Goal: Information Seeking & Learning: Understand process/instructions

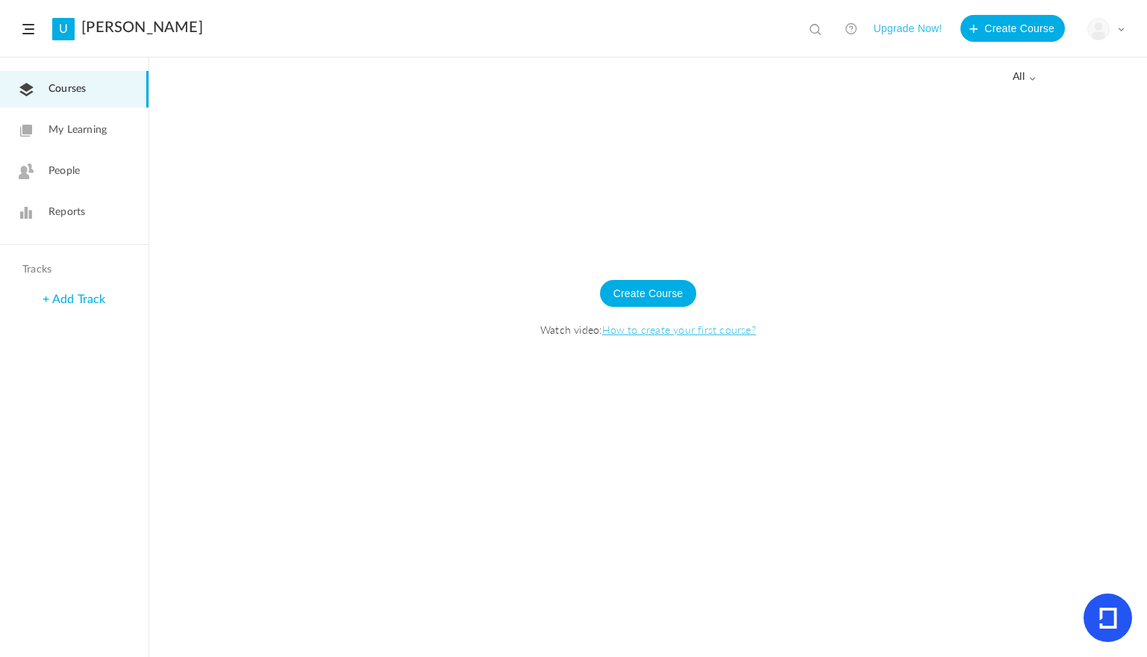
click at [31, 28] on span at bounding box center [28, 29] width 12 height 10
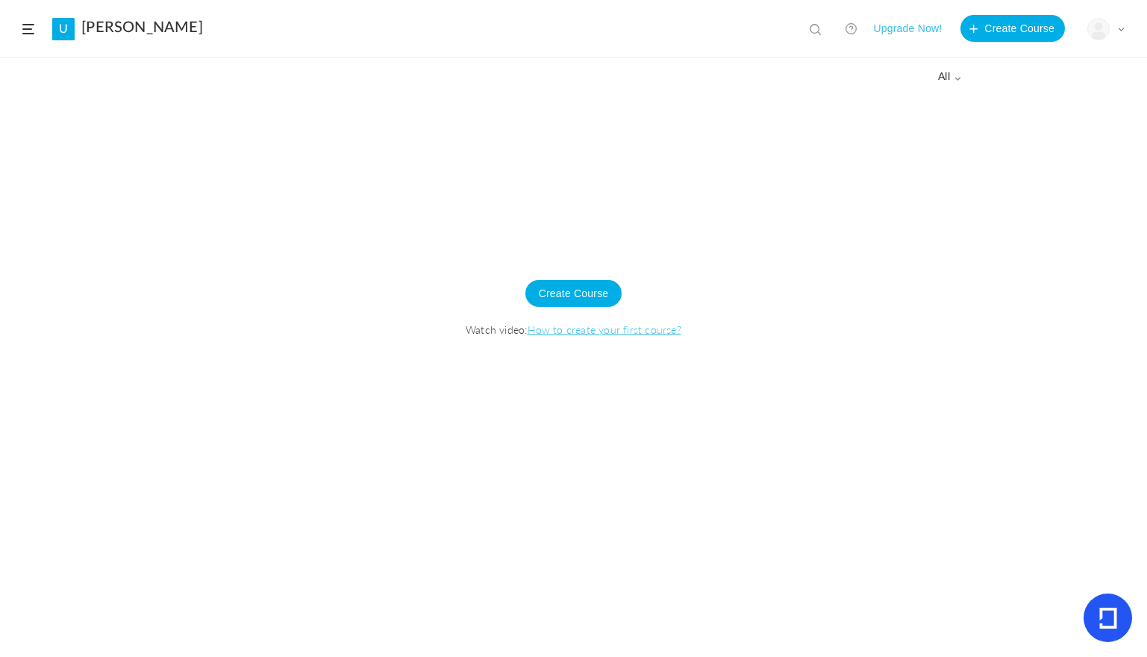
click at [54, 25] on link "U" at bounding box center [63, 29] width 22 height 22
click at [1125, 28] on header "U [PERSON_NAME] View all No results Upgrade Now! Create Course My Profile Unive…" at bounding box center [573, 28] width 1147 height 57
click at [1120, 28] on span at bounding box center [1120, 28] width 7 height 7
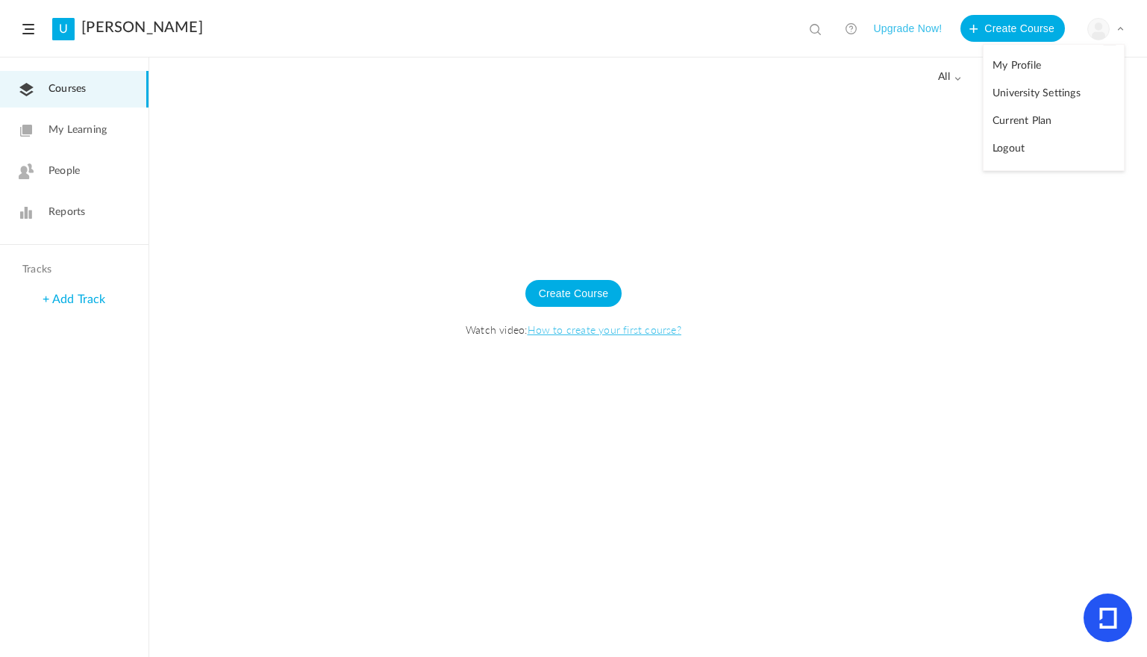
click at [1060, 98] on link "University Settings" at bounding box center [1054, 94] width 140 height 28
click at [1122, 29] on span at bounding box center [1120, 28] width 7 height 7
click at [1038, 63] on link "My Profile" at bounding box center [1054, 66] width 140 height 28
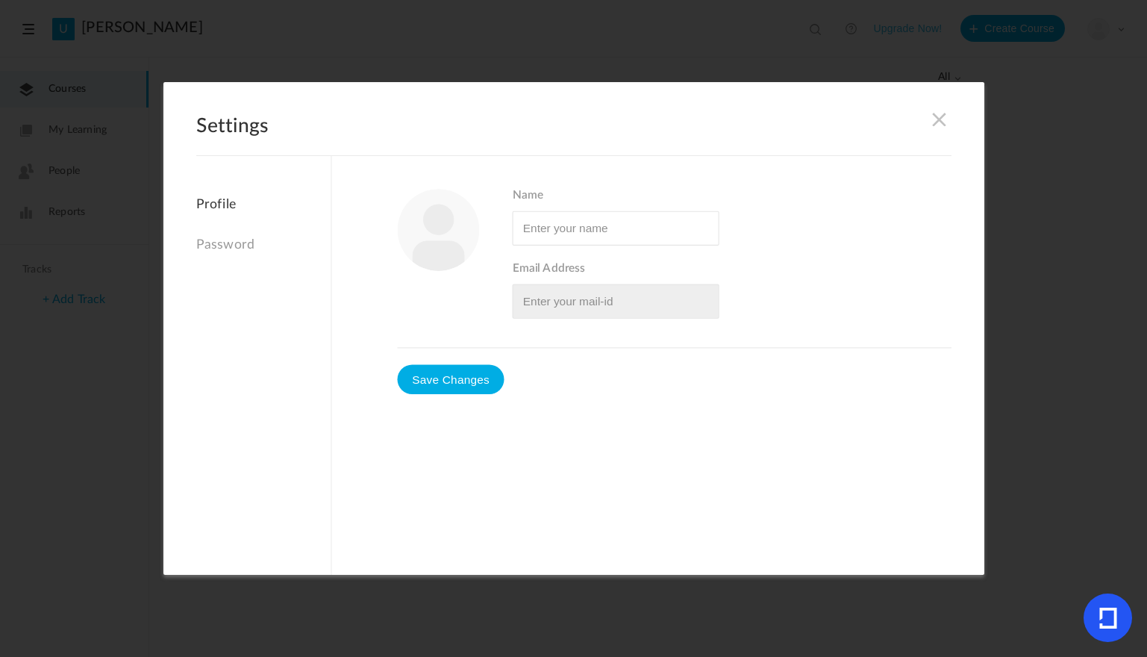
type input "[PERSON_NAME]"
type input "[EMAIL_ADDRESS][DOMAIN_NAME]"
click at [470, 375] on button "Save Changes" at bounding box center [450, 379] width 107 height 30
click at [938, 115] on span at bounding box center [939, 119] width 16 height 16
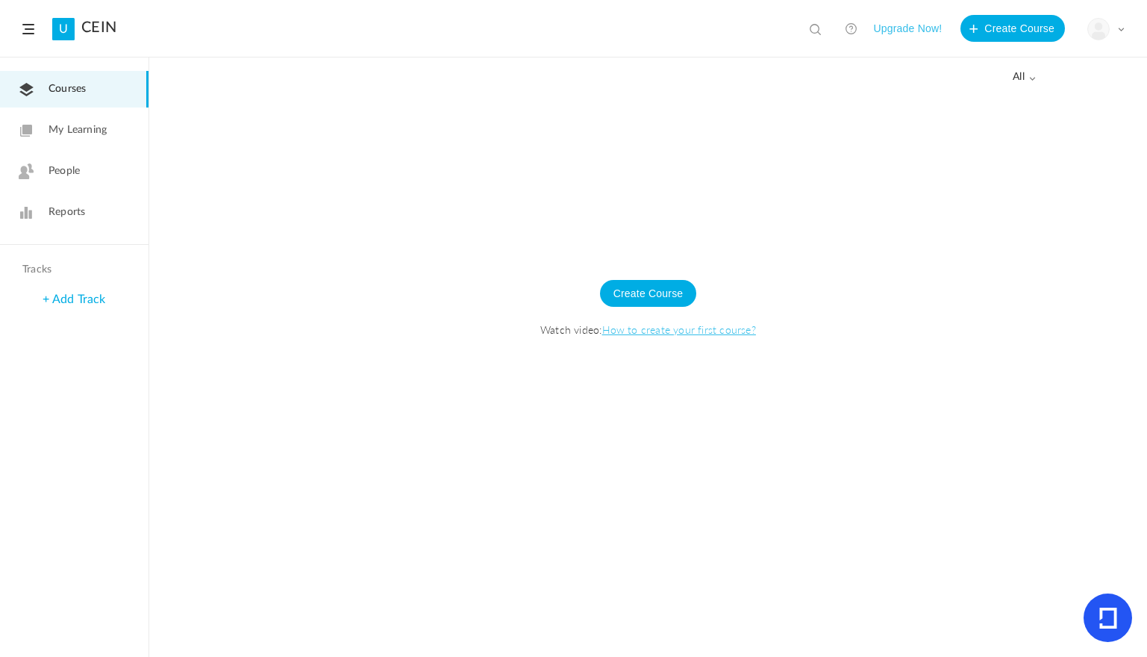
click at [701, 331] on link "How to create your first course?" at bounding box center [679, 329] width 154 height 15
